Goal: Information Seeking & Learning: Learn about a topic

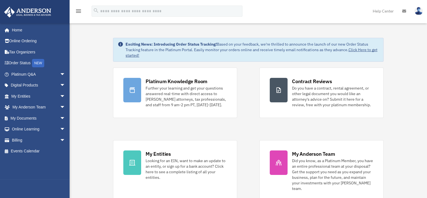
click at [60, 73] on span "arrow_drop_down" at bounding box center [65, 74] width 11 height 11
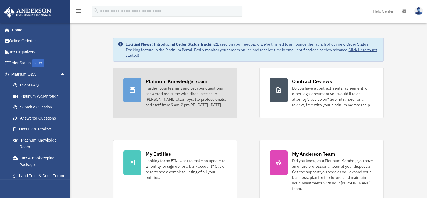
click at [204, 97] on div "Further your learning and get your questions answered real-time with direct acc…" at bounding box center [185, 96] width 81 height 22
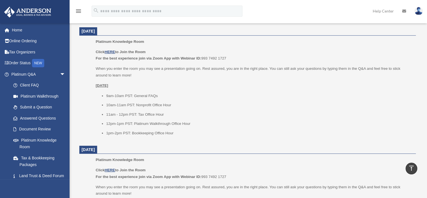
scroll to position [222, 0]
click at [242, 131] on li "1pm-2pm PST: Bookkeeping Office Hour" at bounding box center [259, 134] width 306 height 7
drag, startPoint x: 338, startPoint y: 87, endPoint x: 320, endPoint y: 86, distance: 18.1
click at [338, 93] on li "9am-10am PST: General FAQs" at bounding box center [259, 96] width 306 height 7
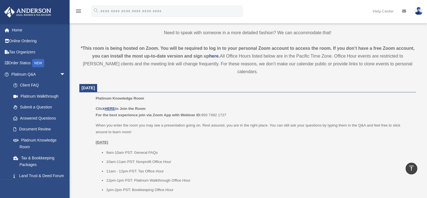
scroll to position [139, 0]
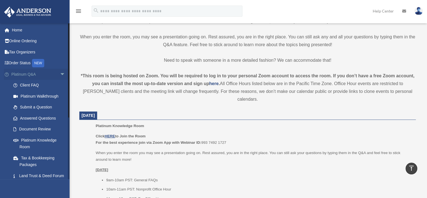
click at [60, 72] on span "arrow_drop_down" at bounding box center [65, 74] width 11 height 11
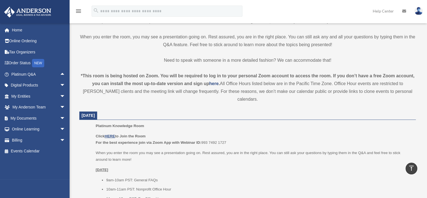
click at [96, 63] on p "Need to speak with someone in a more detailed fashion? We can accommodate that!" at bounding box center [247, 60] width 336 height 8
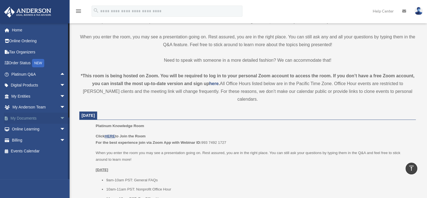
click at [60, 117] on span "arrow_drop_down" at bounding box center [65, 118] width 11 height 11
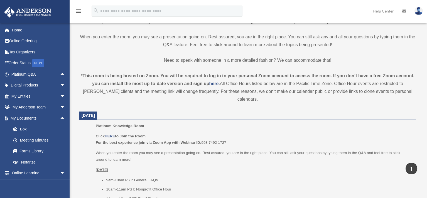
click at [197, 77] on strong "*This room is being hosted on Zoom. You will be required to log in to your pers…" at bounding box center [247, 79] width 333 height 13
click at [60, 118] on span "arrow_drop_up" at bounding box center [65, 118] width 11 height 11
click at [137, 86] on strong "*This room is being hosted on Zoom. You will be required to log in to your pers…" at bounding box center [247, 79] width 333 height 13
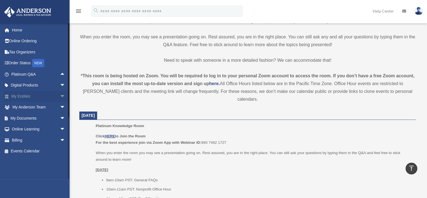
click at [60, 96] on span "arrow_drop_down" at bounding box center [65, 96] width 11 height 11
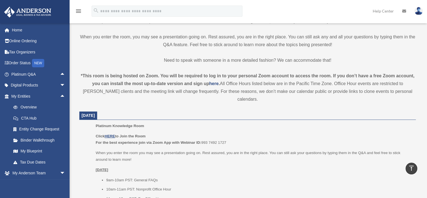
click at [100, 62] on p "Need to speak with someone in a more detailed fashion? We can accommodate that!" at bounding box center [247, 60] width 336 height 8
click at [123, 60] on p "Need to speak with someone in a more detailed fashion? We can accommodate that!" at bounding box center [247, 60] width 336 height 8
